Goal: Task Accomplishment & Management: Complete application form

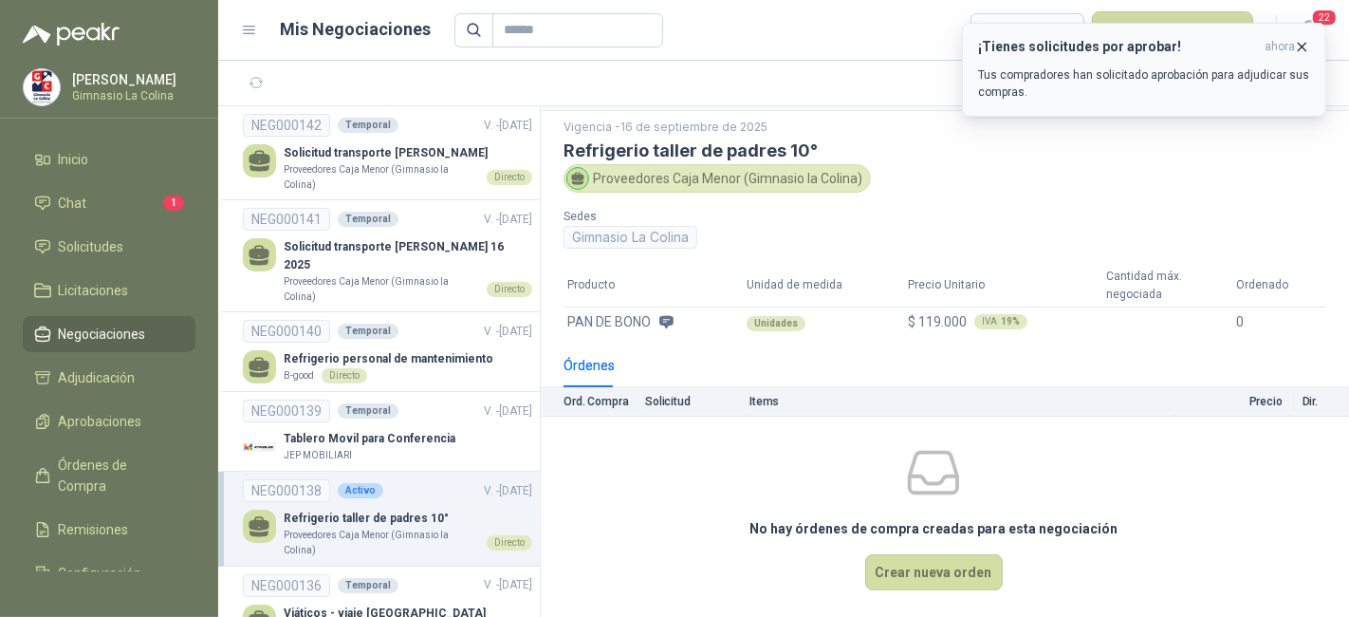
click at [1298, 47] on icon "button" at bounding box center [1302, 47] width 16 height 16
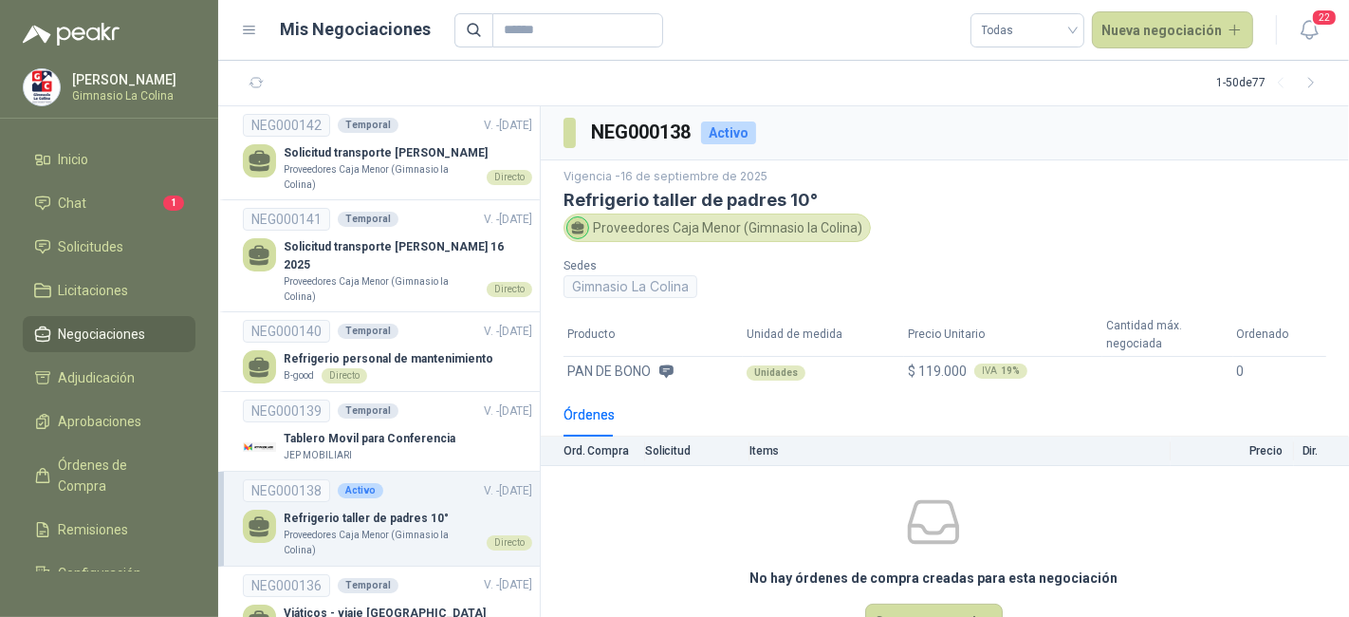
scroll to position [49, 0]
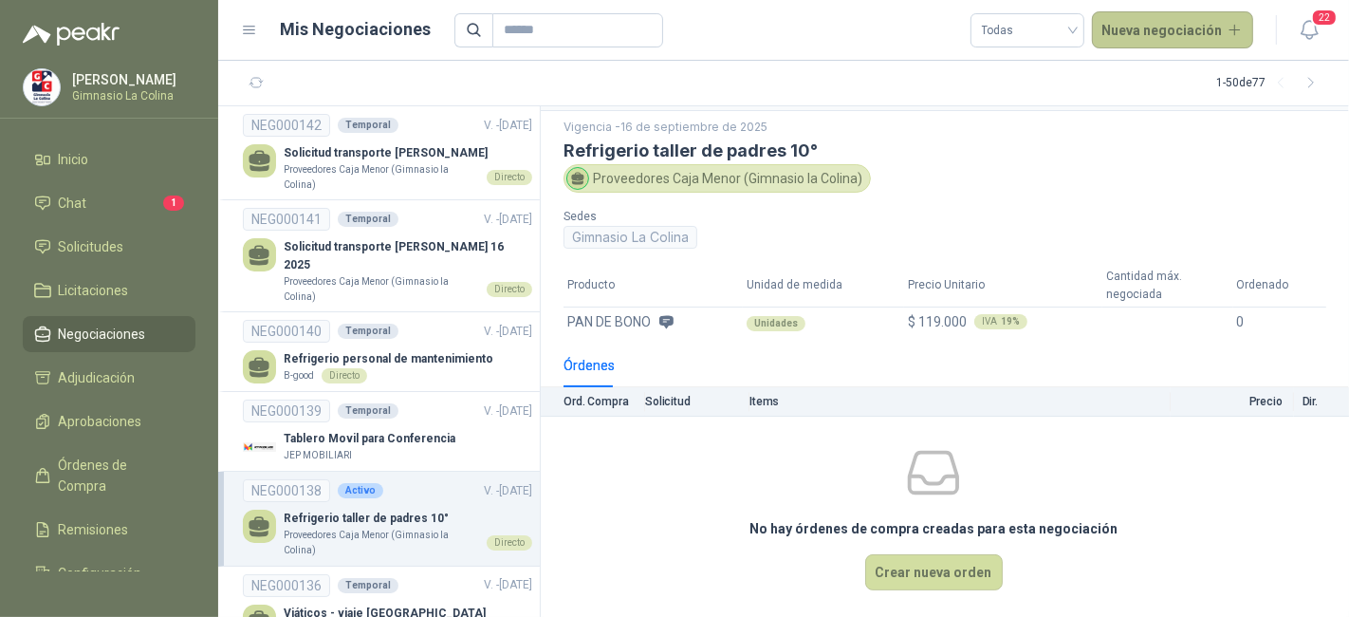
click at [1136, 30] on button "Nueva negociación" at bounding box center [1173, 30] width 162 height 38
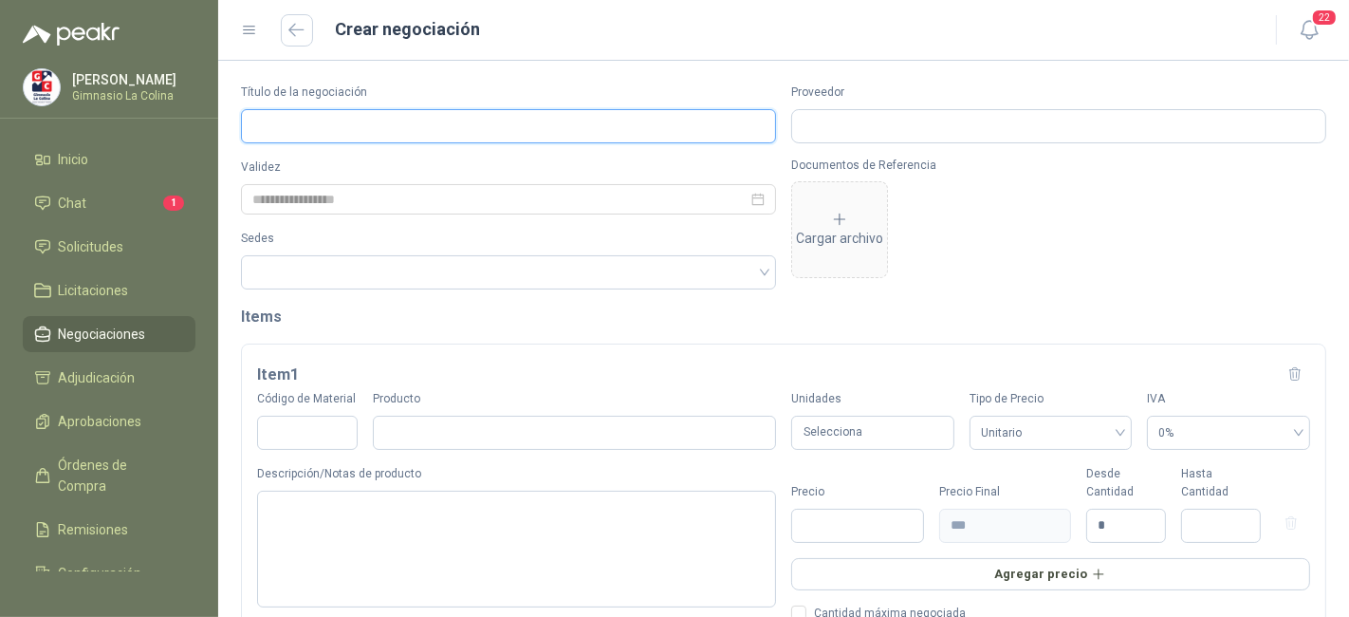
click at [485, 120] on input "Título de la negociación" at bounding box center [508, 126] width 535 height 34
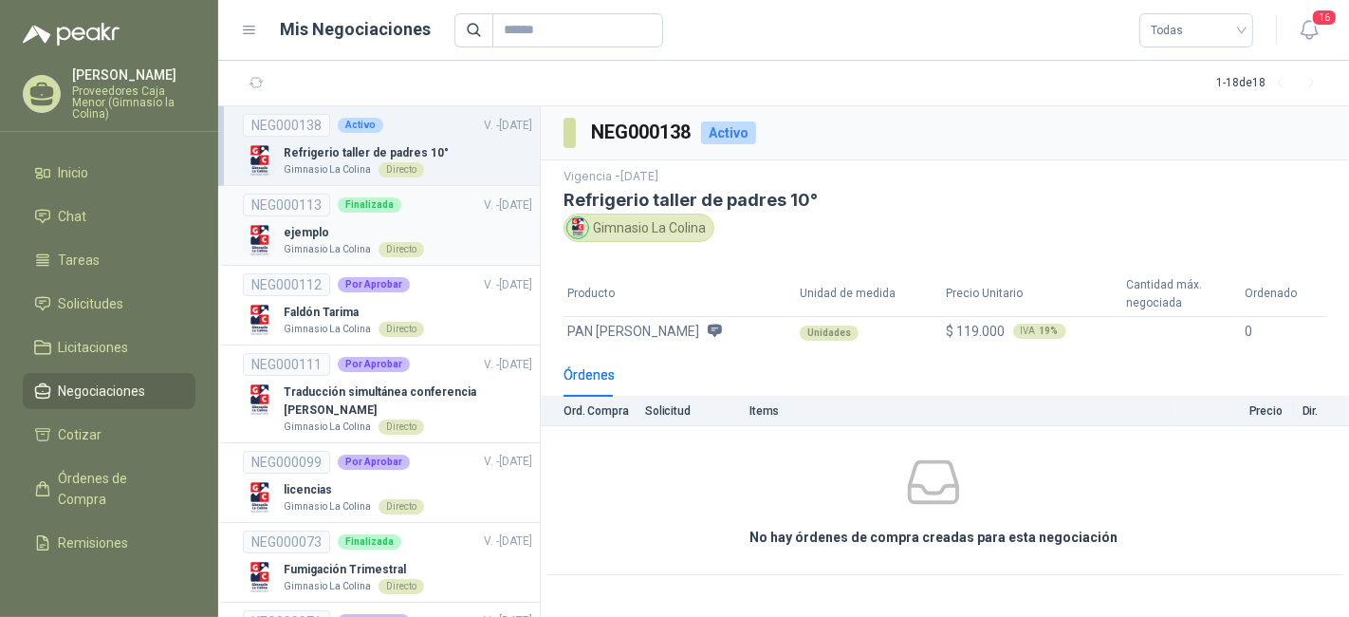
click at [440, 226] on div "ejemplo Gimnasio La Colina Directo" at bounding box center [387, 240] width 289 height 33
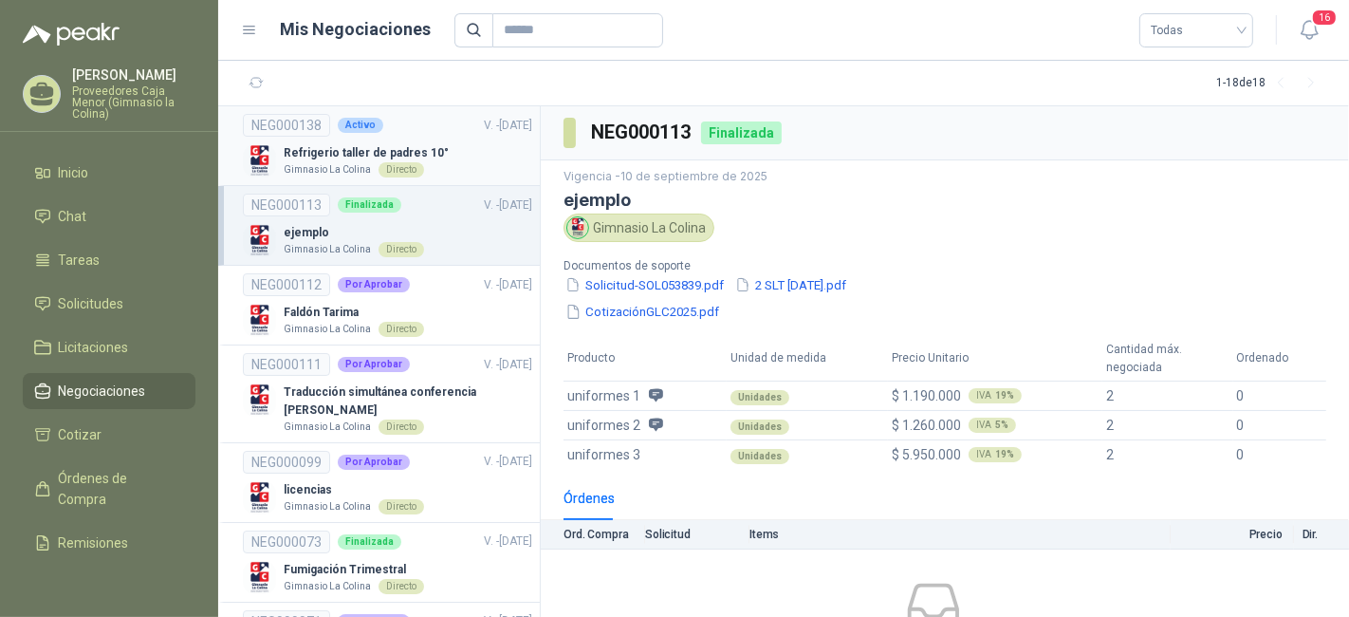
click at [450, 139] on link "NEG000138 Activo V. - 16/09/2025 Refrigerio taller de padres 10° Gimnasio La Co…" at bounding box center [387, 146] width 289 height 64
